Goal: Browse casually: Explore the website without a specific task or goal

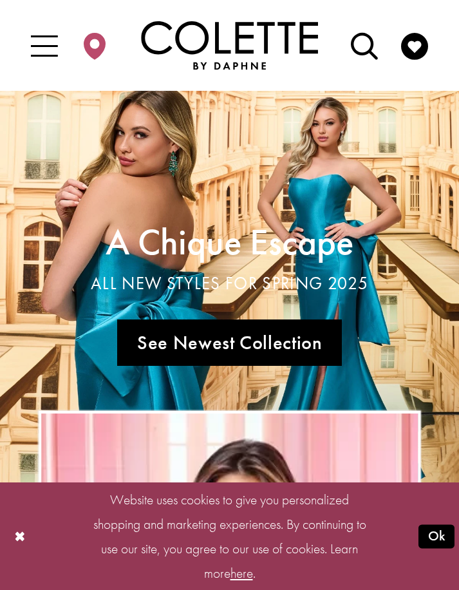
click at [449, 544] on button "Ok" at bounding box center [437, 536] width 36 height 24
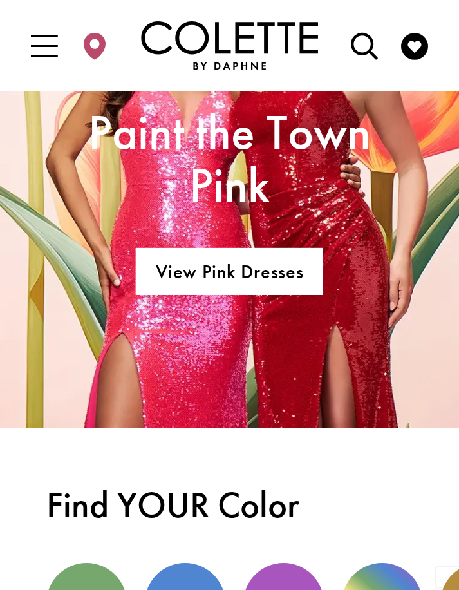
scroll to position [1961, 0]
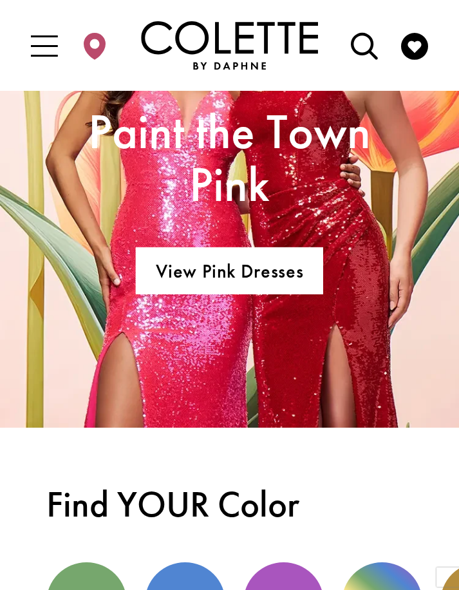
click at [293, 278] on link "View Pink Dresses" at bounding box center [229, 270] width 187 height 46
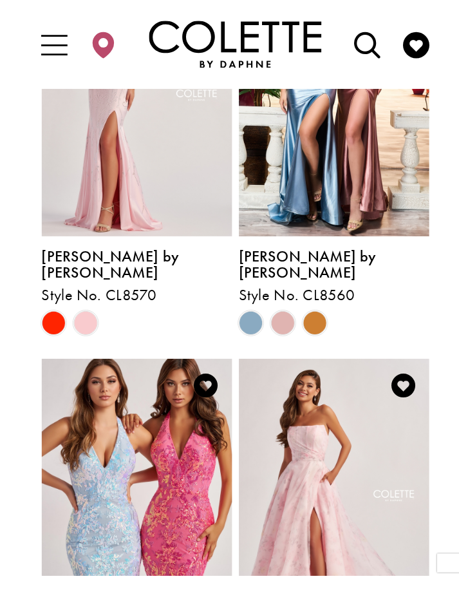
scroll to position [2007, 0]
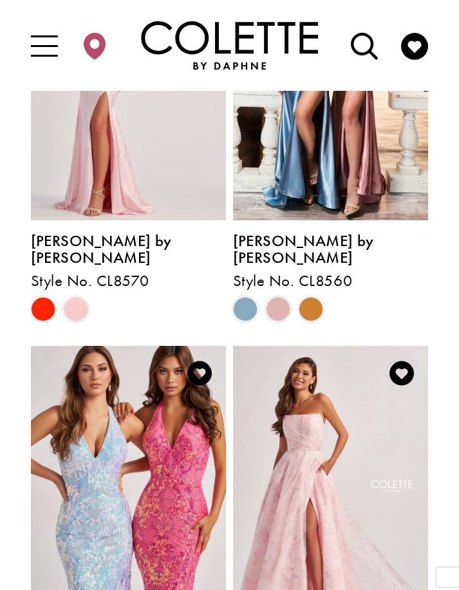
click at [334, 403] on img "Visit Colette by Daphne Style No. CL8635 Page" at bounding box center [331, 488] width 196 height 285
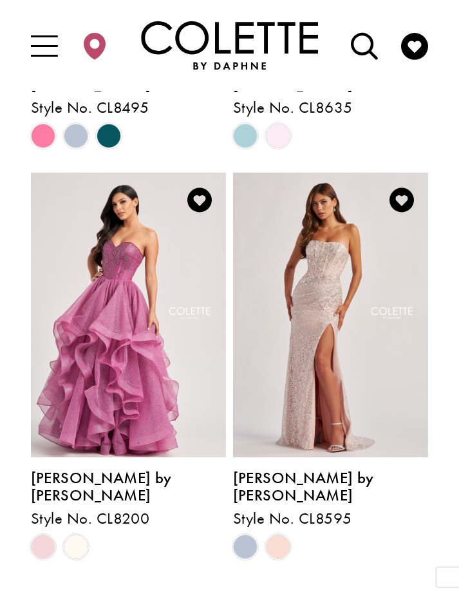
click at [332, 587] on span "Next" at bounding box center [324, 597] width 32 height 20
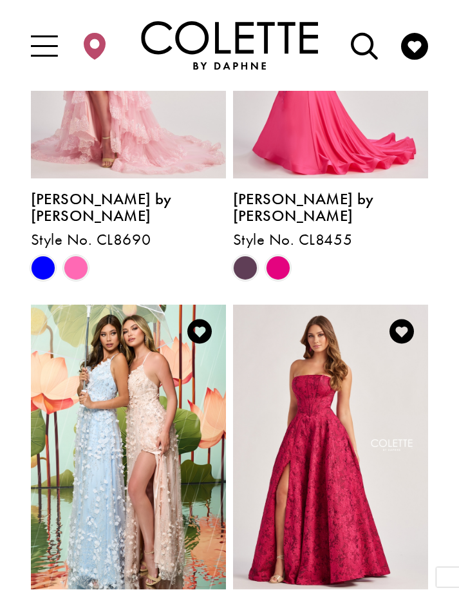
scroll to position [1225, 0]
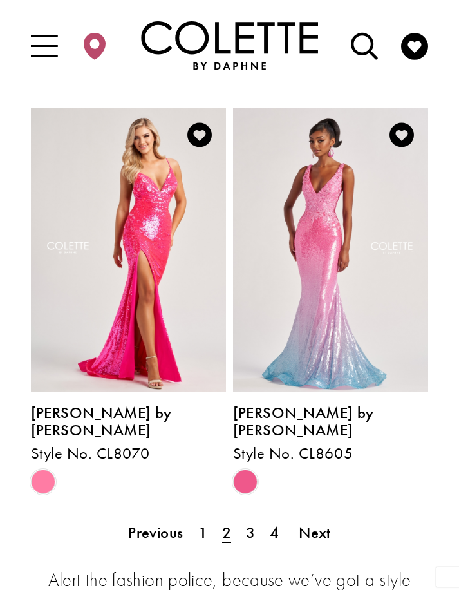
click at [318, 522] on span "Next" at bounding box center [315, 532] width 32 height 20
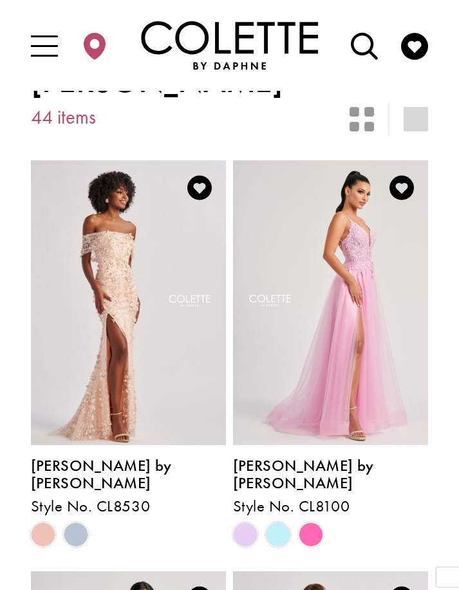
scroll to position [139, 0]
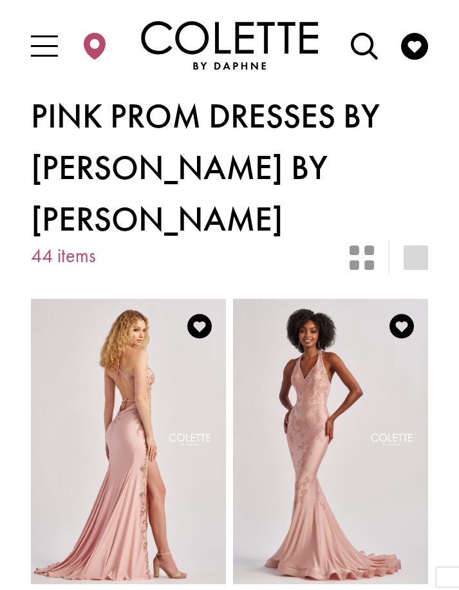
click at [62, 49] on span "Toggle Main Navigation Menu" at bounding box center [43, 45] width 39 height 42
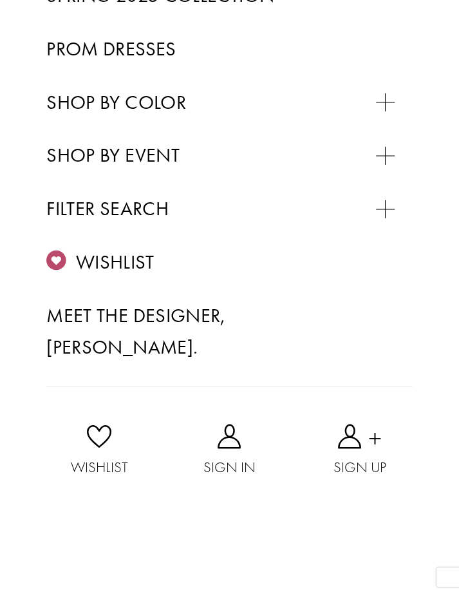
scroll to position [446, 0]
click at [174, 194] on span "WEDDING GUEST" at bounding box center [129, 183] width 131 height 22
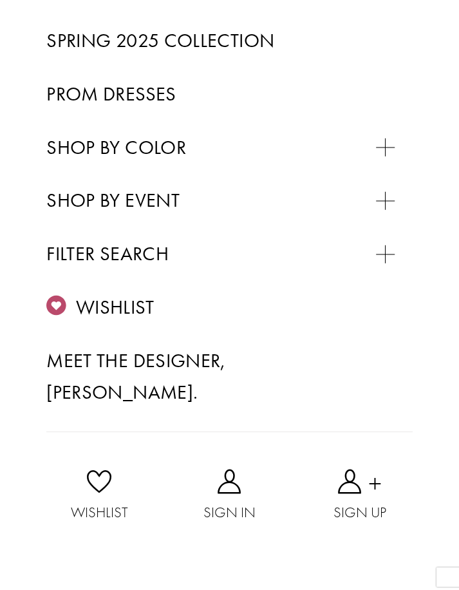
scroll to position [293, 0]
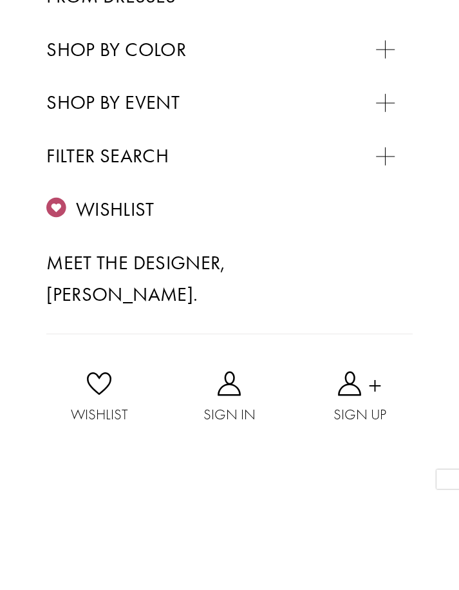
scroll to position [41, 0]
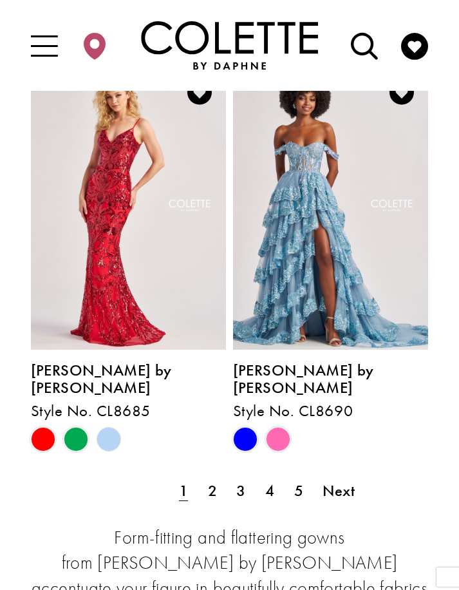
click at [348, 480] on span "Next" at bounding box center [339, 490] width 32 height 20
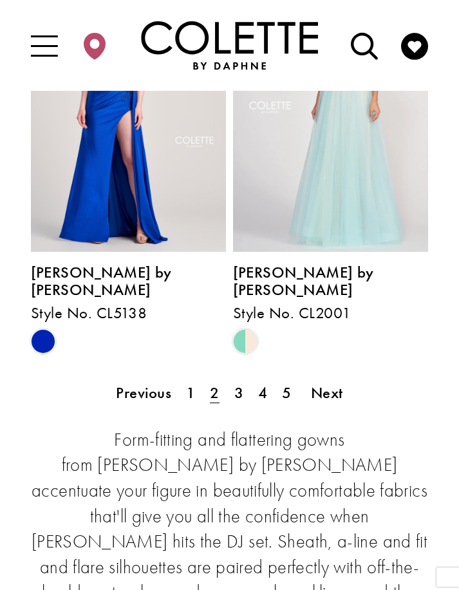
click at [340, 382] on span "Next" at bounding box center [327, 392] width 32 height 20
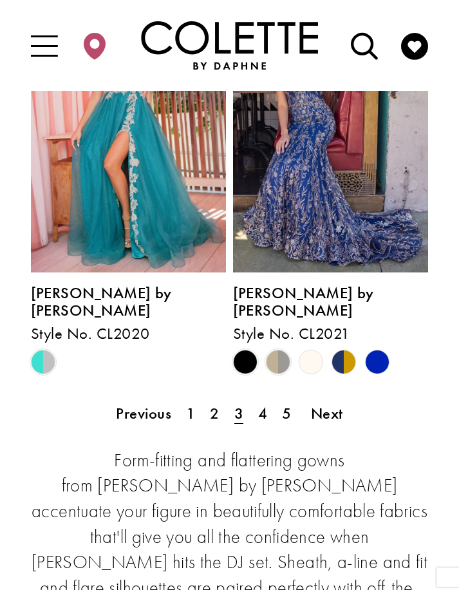
click at [335, 403] on span "Next" at bounding box center [327, 413] width 32 height 20
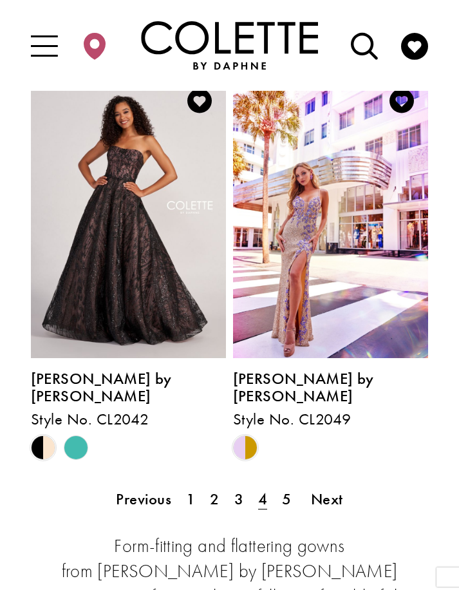
click at [335, 489] on span "Next" at bounding box center [327, 499] width 32 height 20
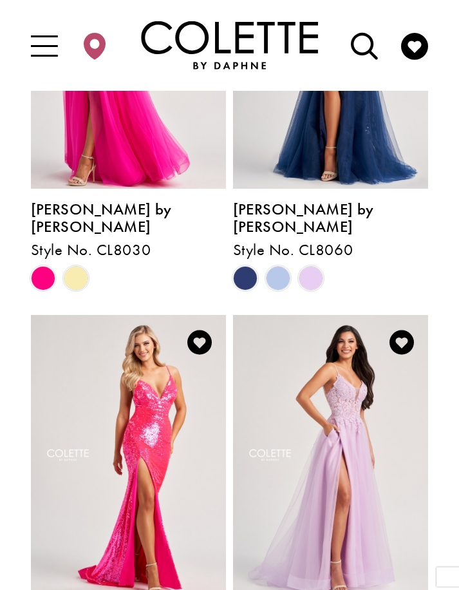
scroll to position [693, 0]
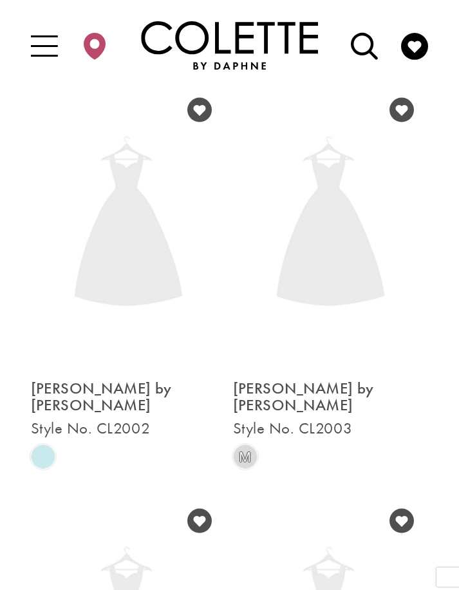
scroll to position [104, 0]
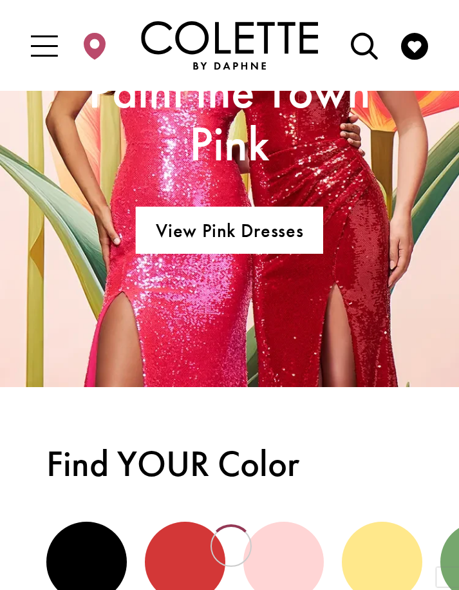
scroll to position [2002, 0]
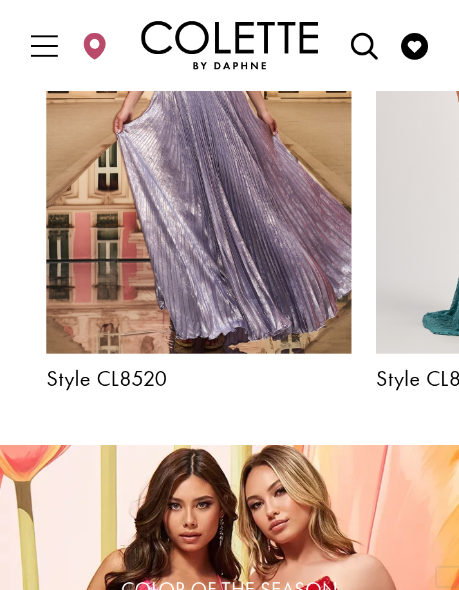
click at [45, 40] on icon "Toggle Main Navigation Menu" at bounding box center [44, 46] width 27 height 27
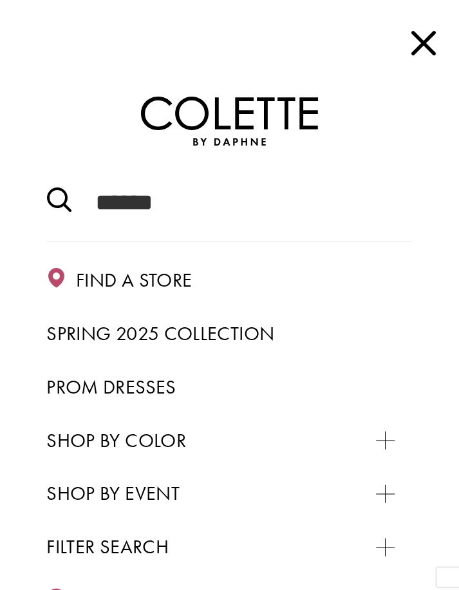
scroll to position [0, 0]
click at [433, 41] on span "Close Main Navbar" at bounding box center [424, 42] width 37 height 37
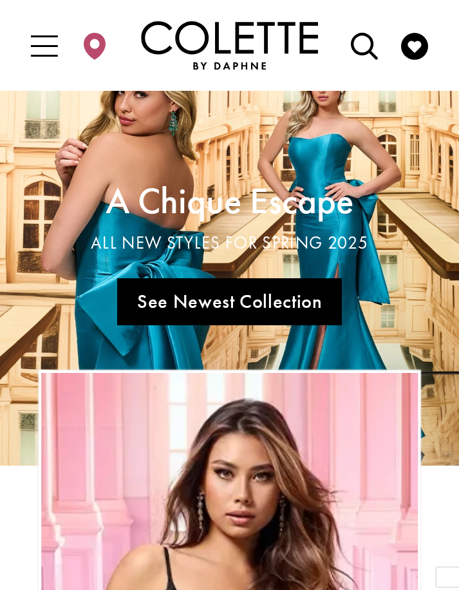
click at [422, 29] on link "Visit Wishlist Page" at bounding box center [414, 45] width 39 height 42
